Goal: Use online tool/utility: Utilize a website feature to perform a specific function

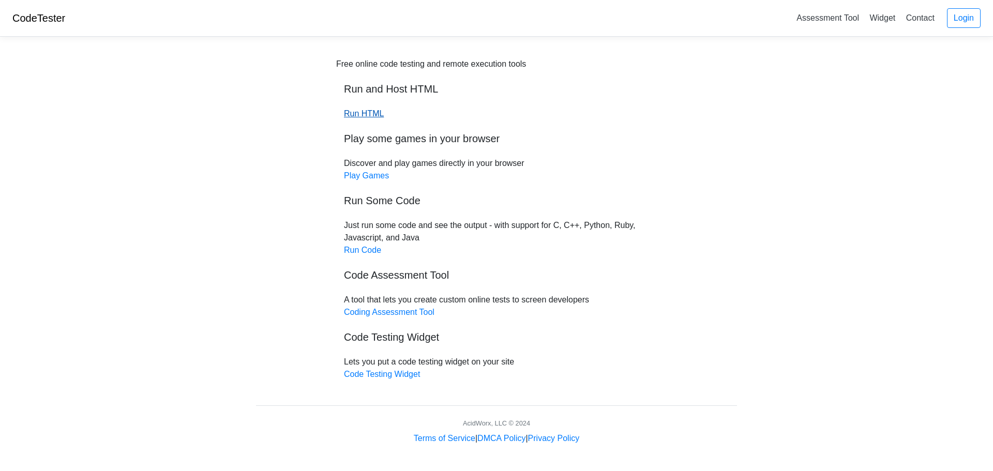
click at [370, 112] on link "Run HTML" at bounding box center [364, 113] width 40 height 9
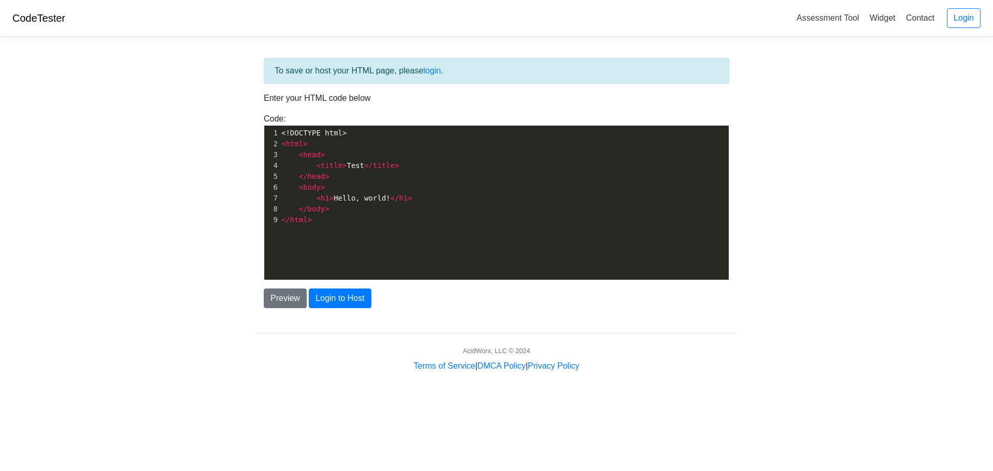
scroll to position [4, 0]
type textarea "<!DOCTYPE html> <html> <head> <title>Test</title> </head> <body> <h1>Hello, wor…"
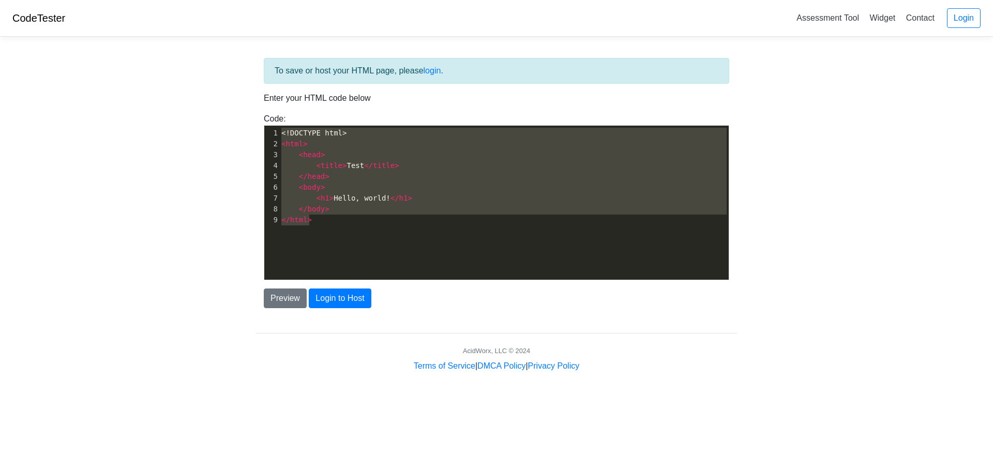
drag, startPoint x: 342, startPoint y: 225, endPoint x: 274, endPoint y: 83, distance: 157.4
click at [274, 83] on div "To save or host your HTML page, please login . Enter your HTML code below Code:…" at bounding box center [496, 183] width 481 height 250
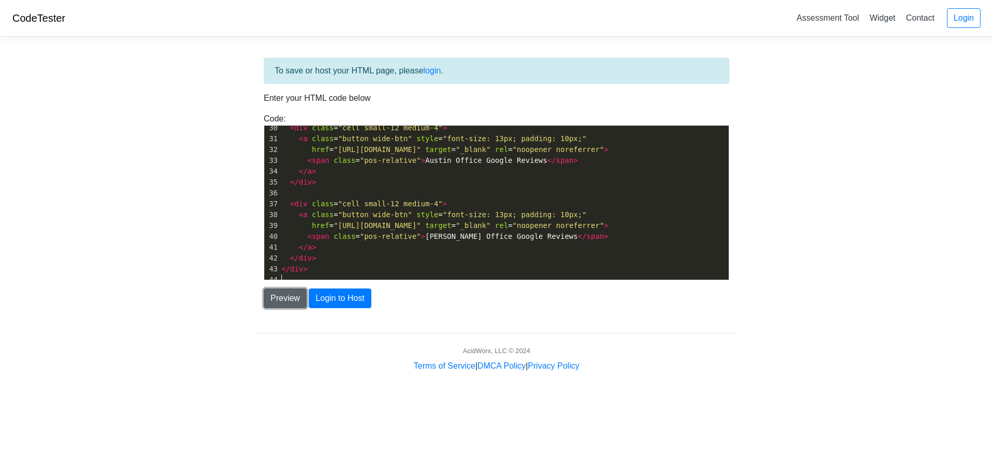
click at [288, 297] on button "Preview" at bounding box center [285, 299] width 43 height 20
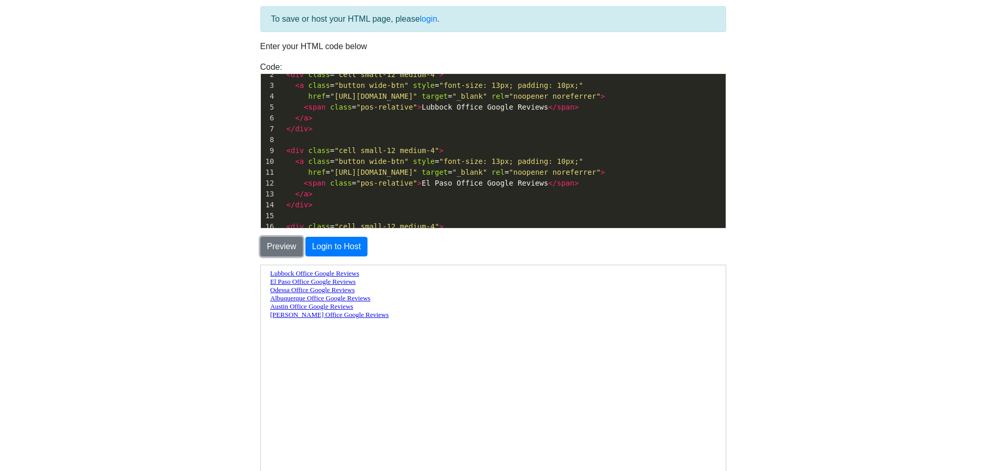
scroll to position [0, 0]
